Goal: Task Accomplishment & Management: Manage account settings

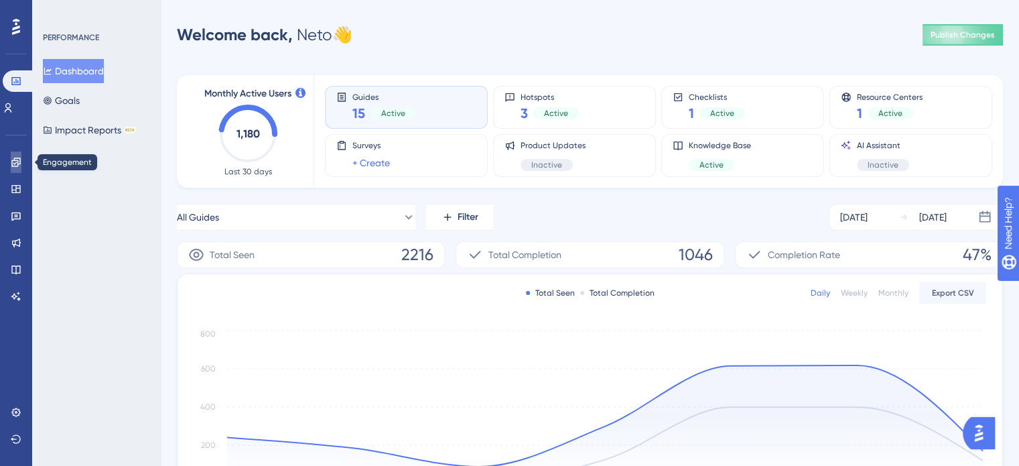
click at [15, 166] on icon at bounding box center [15, 162] width 9 height 9
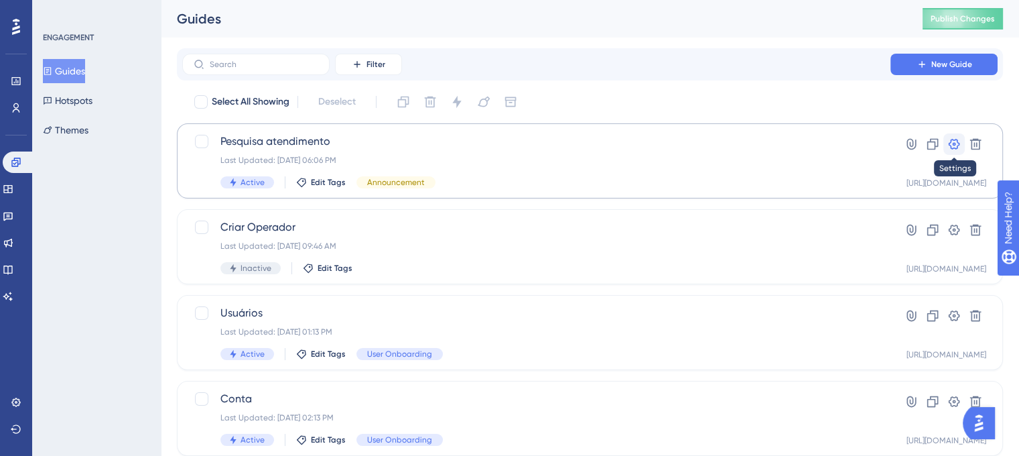
click at [960, 140] on icon at bounding box center [954, 143] width 13 height 13
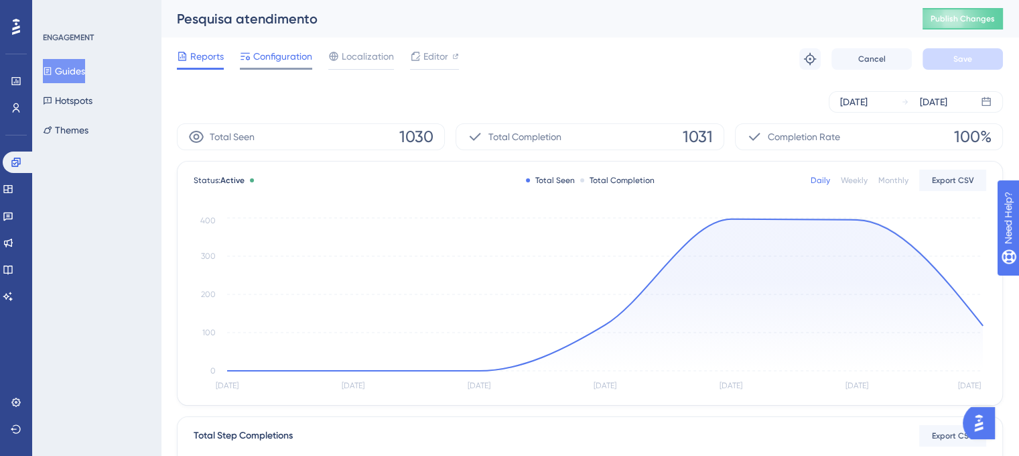
click at [291, 66] on div "Configuration" at bounding box center [276, 58] width 72 height 21
